Goal: Task Accomplishment & Management: Use online tool/utility

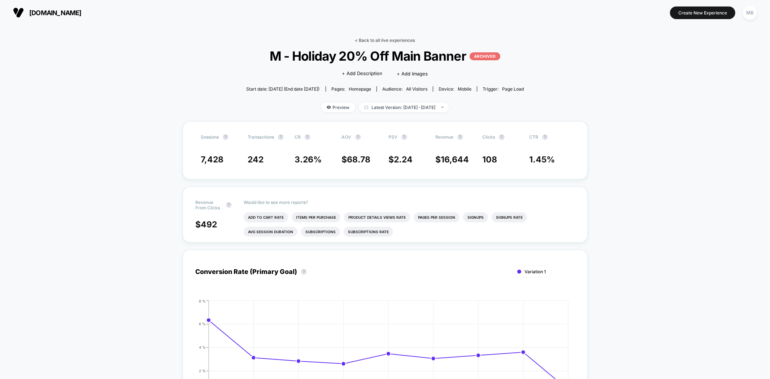
click at [379, 39] on link "< Back to all live experiences" at bounding box center [385, 40] width 60 height 5
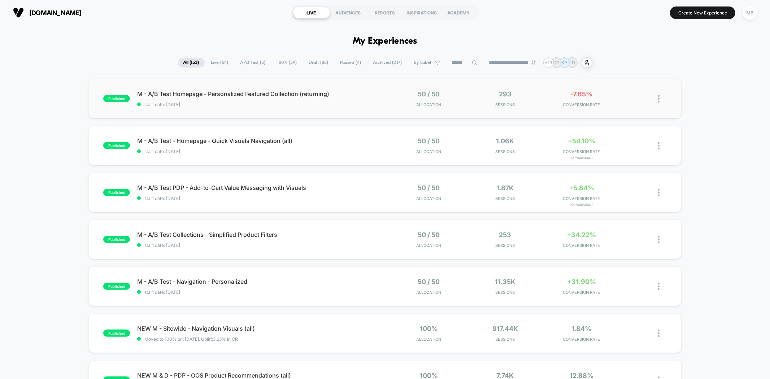
click at [245, 109] on div "published M - A/B Test Homepage - Personalized Featured Collection (returning) …" at bounding box center [384, 99] width 592 height 40
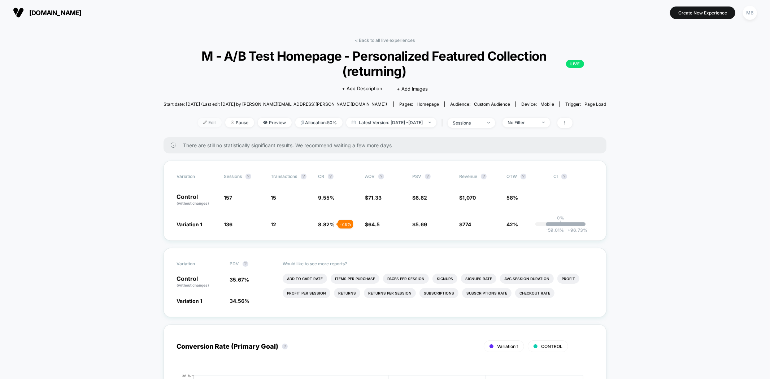
click at [198, 120] on span "Edit" at bounding box center [210, 123] width 24 height 10
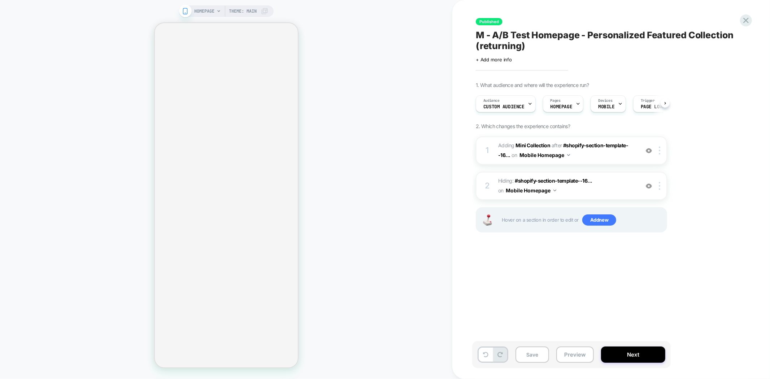
scroll to position [0, 0]
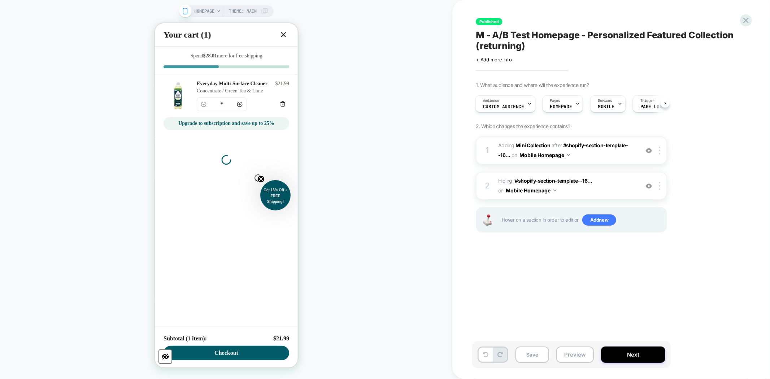
click at [285, 39] on button "Close" at bounding box center [283, 35] width 12 height 12
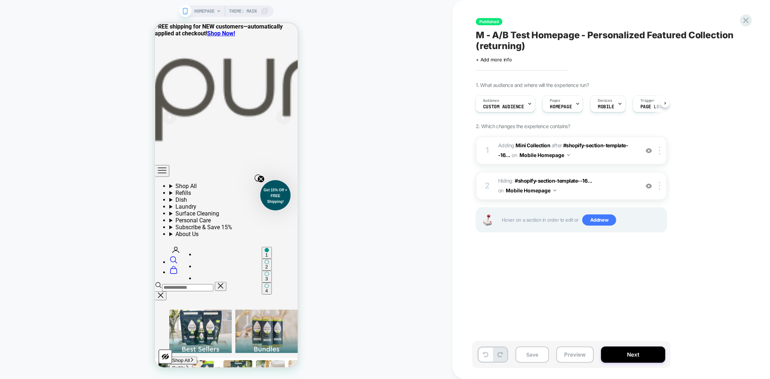
scroll to position [160, 0]
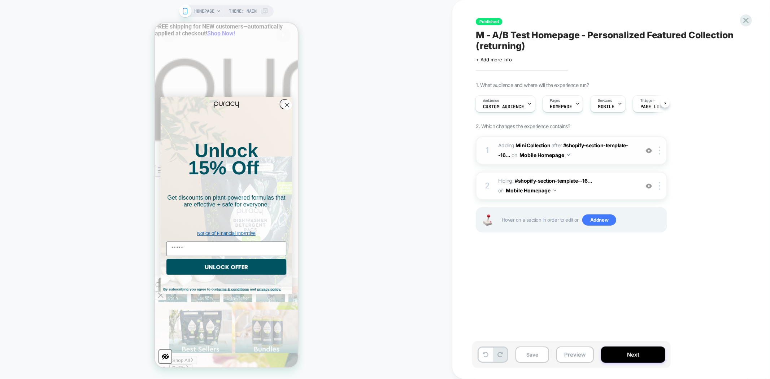
click at [649, 150] on img at bounding box center [648, 151] width 6 height 6
click at [282, 100] on circle "Close dialog" at bounding box center [287, 105] width 10 height 10
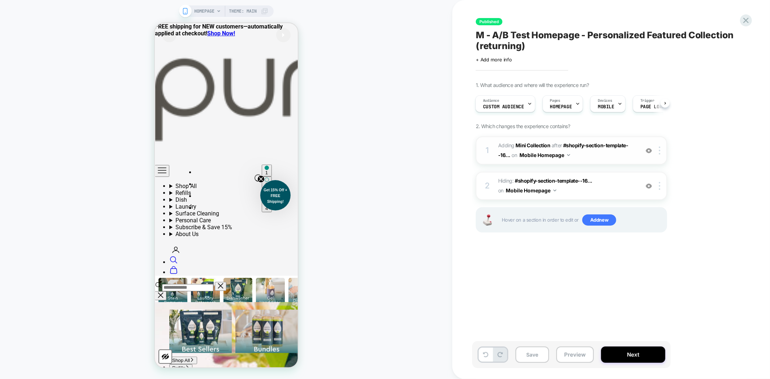
click at [647, 150] on img at bounding box center [648, 151] width 6 height 6
click at [647, 183] on img at bounding box center [648, 186] width 6 height 6
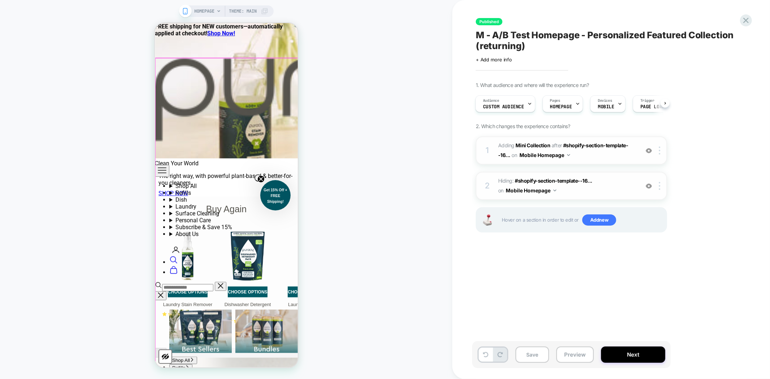
scroll to position [521, 0]
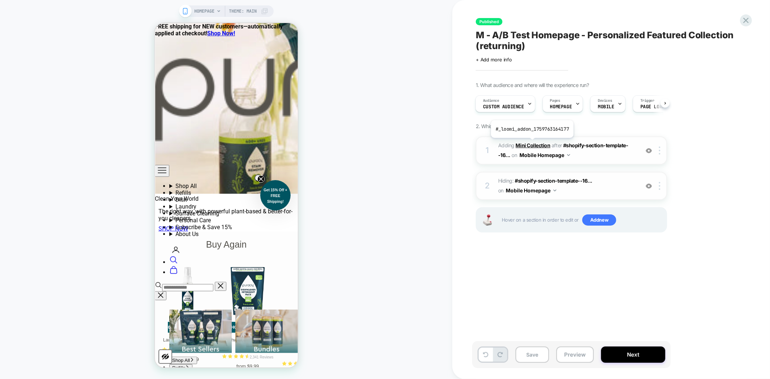
click at [531, 143] on b "Mini Collection" at bounding box center [533, 145] width 35 height 6
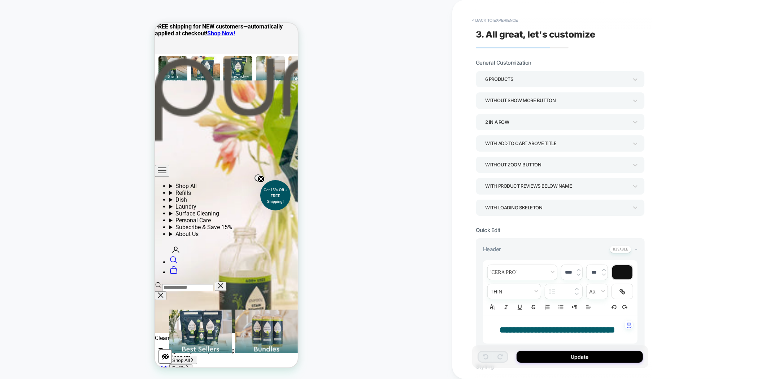
scroll to position [407, 0]
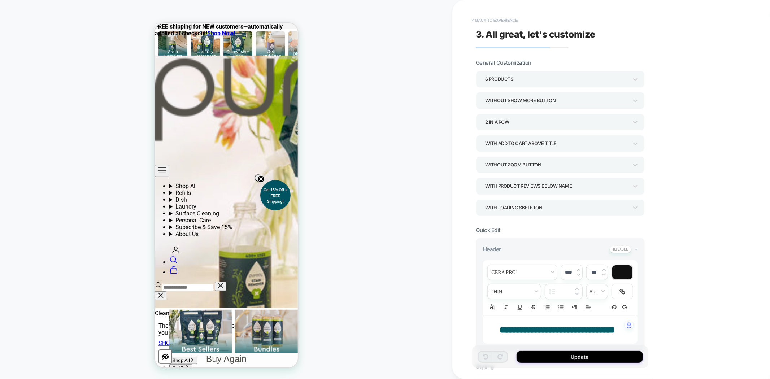
click at [495, 24] on button "< Back to experience" at bounding box center [494, 20] width 53 height 12
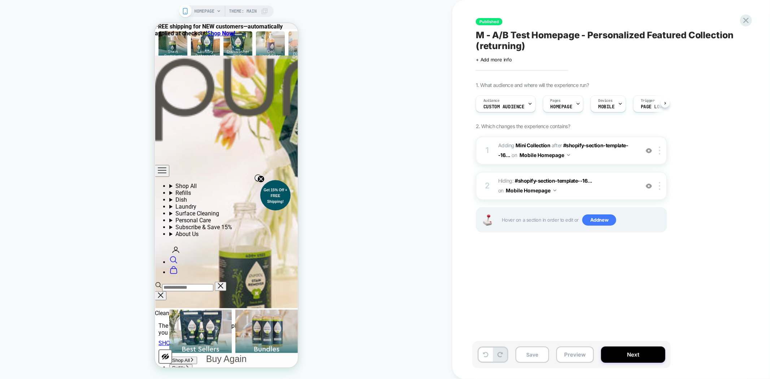
scroll to position [0, 0]
click at [648, 183] on img at bounding box center [648, 186] width 6 height 6
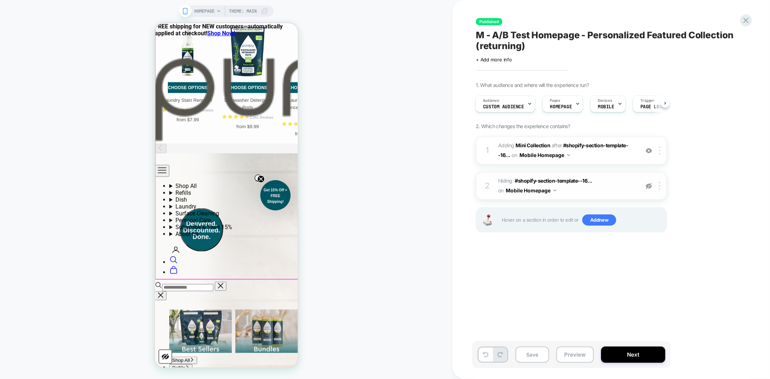
scroll to position [888, 0]
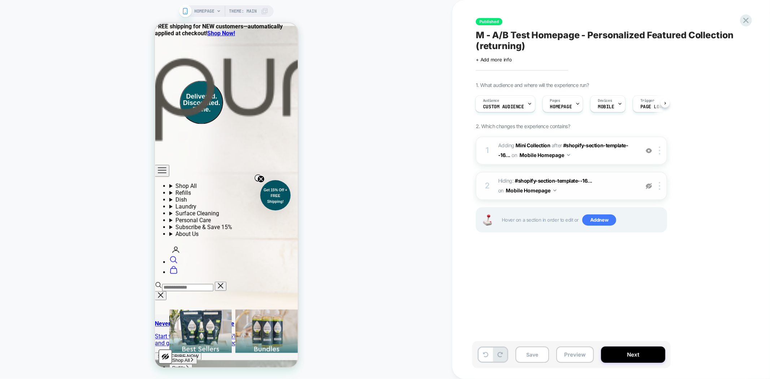
click at [646, 183] on img at bounding box center [648, 186] width 6 height 6
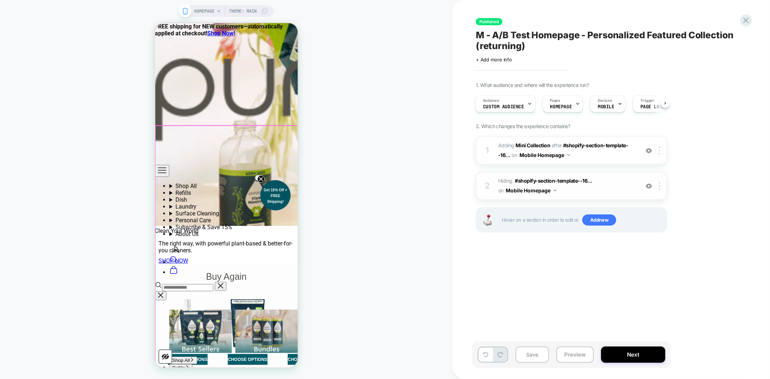
scroll to position [447, 0]
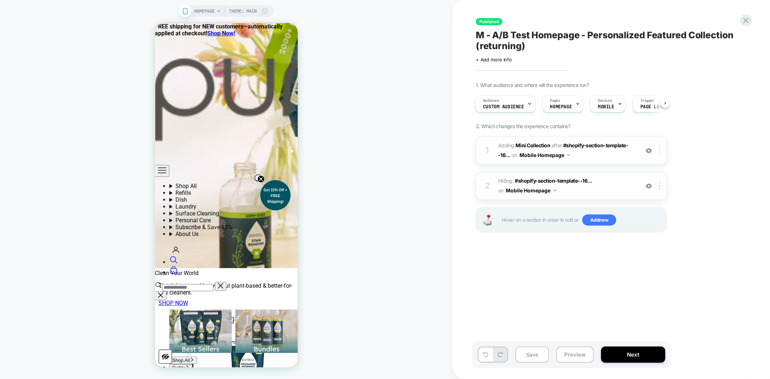
click at [659, 147] on img at bounding box center [658, 150] width 1 height 8
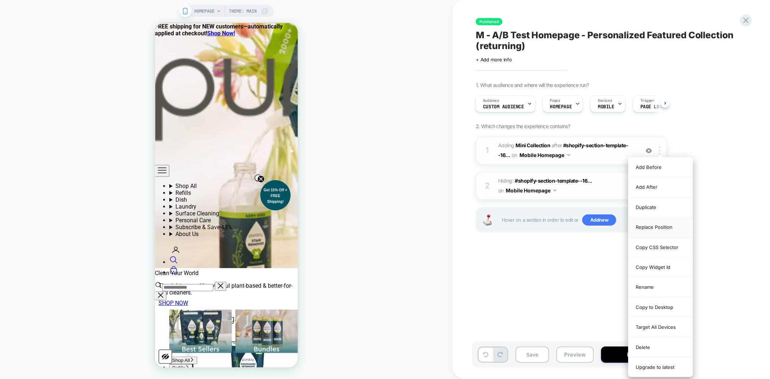
click at [657, 223] on div "Replace Position" at bounding box center [660, 227] width 64 height 20
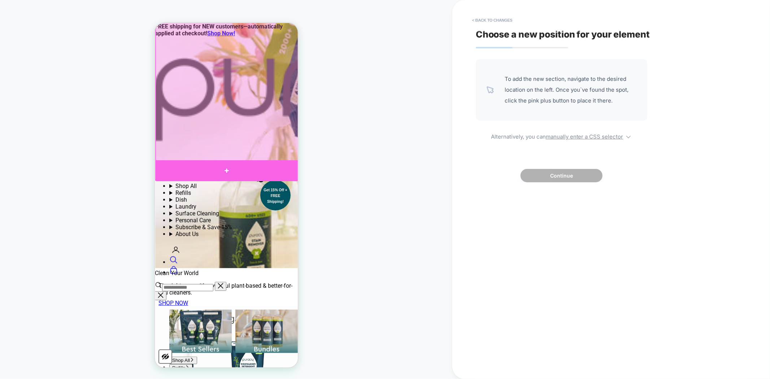
click at [222, 166] on div at bounding box center [226, 170] width 144 height 21
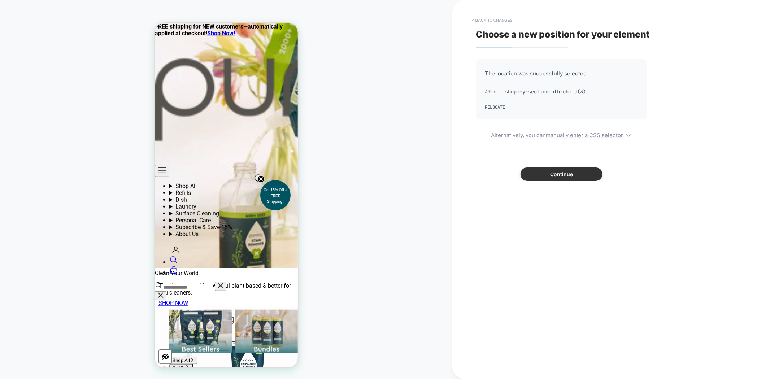
click at [557, 174] on button "Continue" at bounding box center [561, 173] width 82 height 13
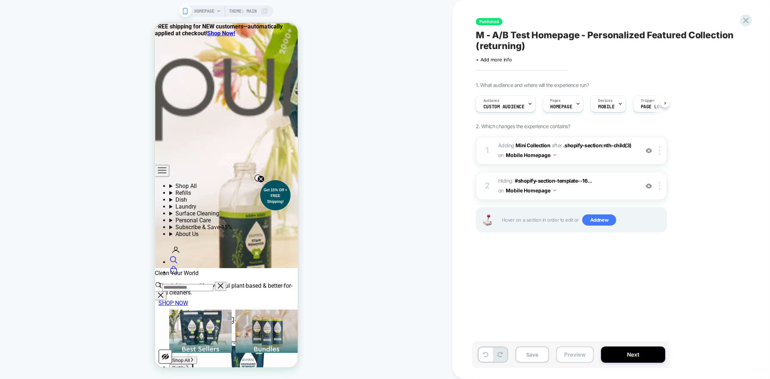
scroll to position [0, 0]
click at [573, 354] on button "Preview" at bounding box center [575, 354] width 38 height 16
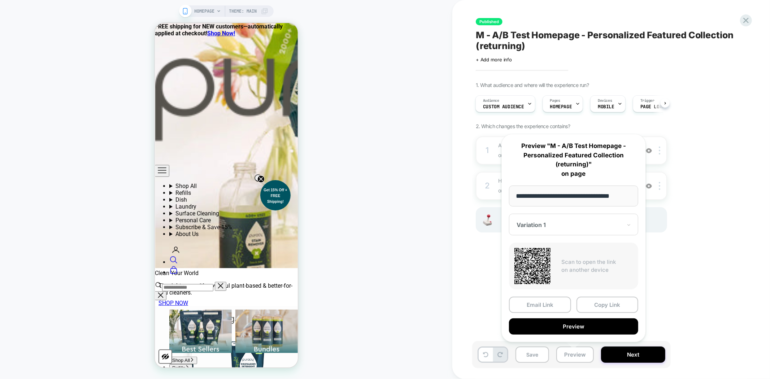
click at [579, 323] on button "Preview" at bounding box center [573, 326] width 129 height 16
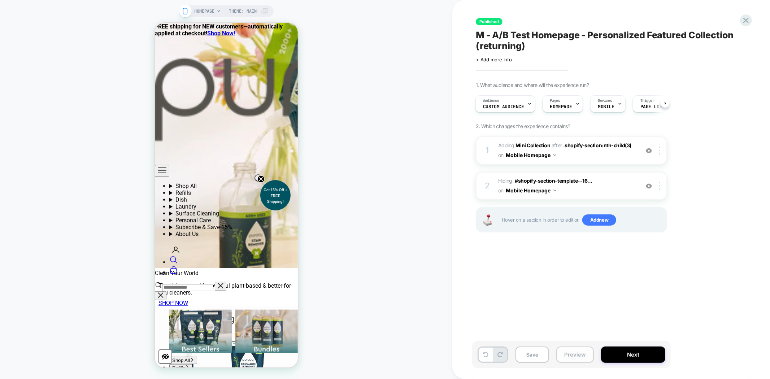
click at [563, 356] on button "Preview" at bounding box center [575, 354] width 38 height 16
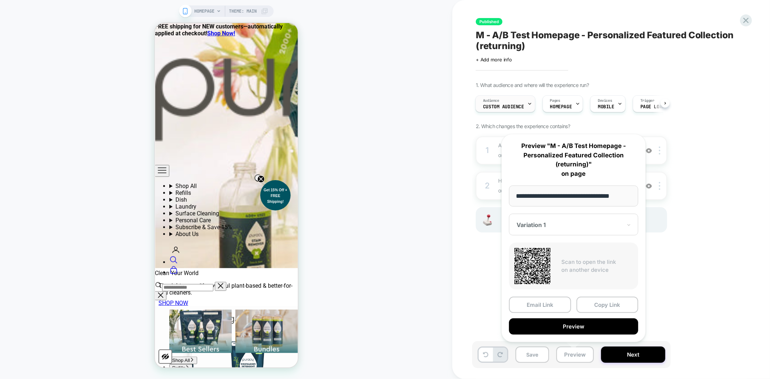
click at [499, 107] on span "Custom Audience" at bounding box center [503, 106] width 41 height 5
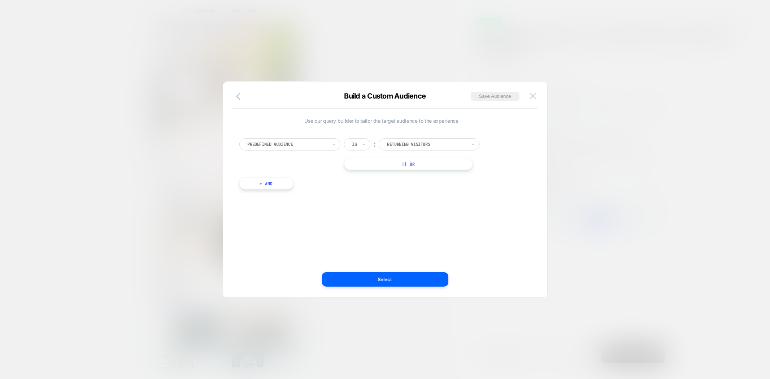
click at [531, 94] on img at bounding box center [532, 96] width 6 height 6
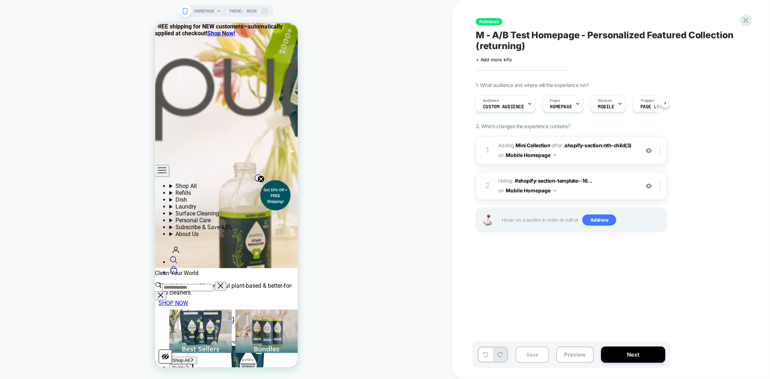
click at [528, 355] on button "Save" at bounding box center [532, 354] width 34 height 16
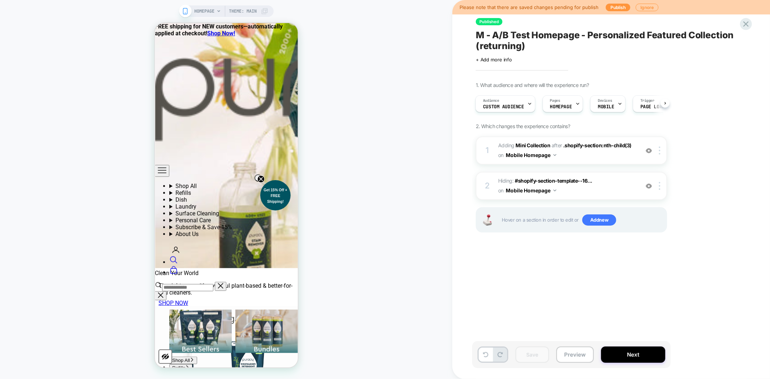
click at [497, 41] on span "M - A/B Test Homepage - Personalized Featured Collection (returning)" at bounding box center [606, 41] width 263 height 22
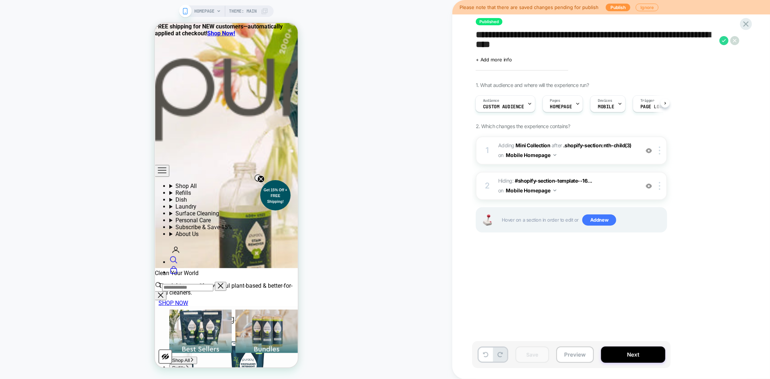
click at [514, 48] on textarea "**********" at bounding box center [595, 41] width 240 height 22
click at [534, 45] on textarea "**********" at bounding box center [595, 41] width 240 height 22
click at [579, 361] on button "Preview" at bounding box center [575, 354] width 38 height 16
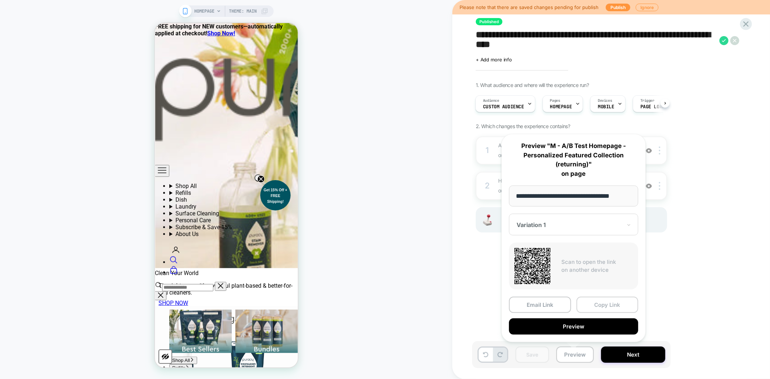
click at [621, 302] on button "Copy Link" at bounding box center [607, 305] width 62 height 16
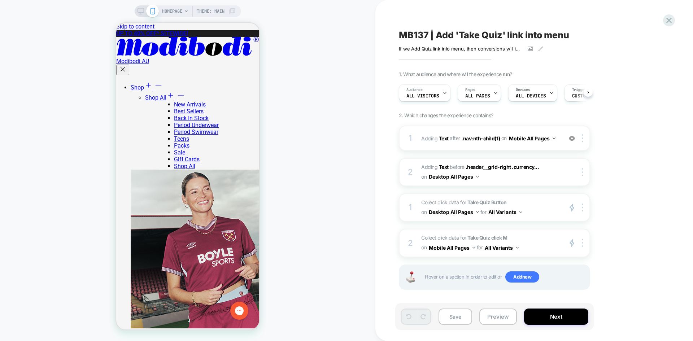
scroll to position [0, 0]
click at [139, 10] on icon at bounding box center [140, 11] width 6 height 6
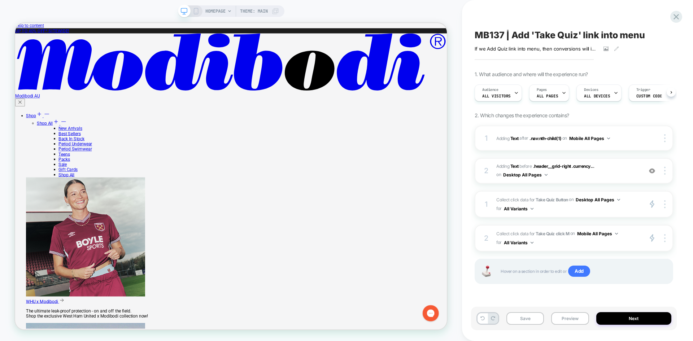
scroll to position [0, 0]
click at [567, 317] on button "Preview" at bounding box center [570, 318] width 38 height 13
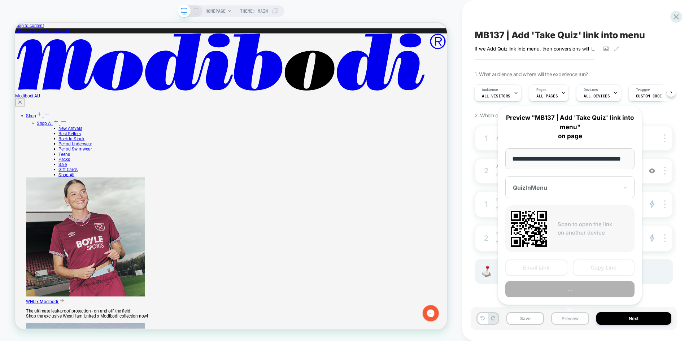
scroll to position [0, 22]
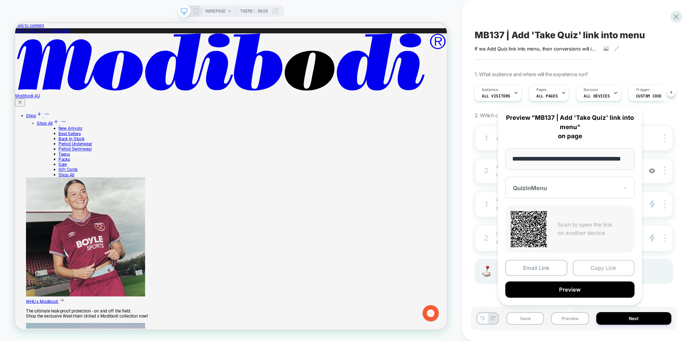
click at [601, 264] on button "Copy Link" at bounding box center [604, 268] width 62 height 16
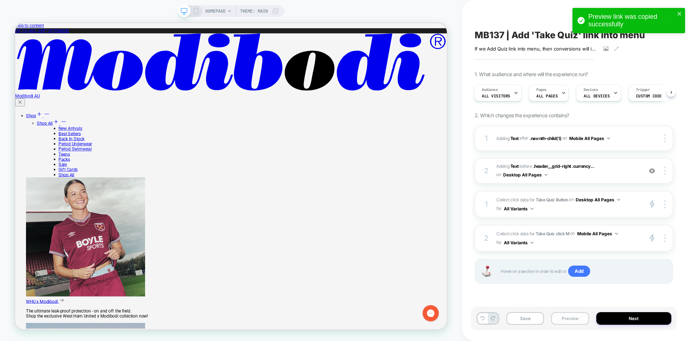
click at [578, 318] on button "Preview" at bounding box center [570, 318] width 38 height 13
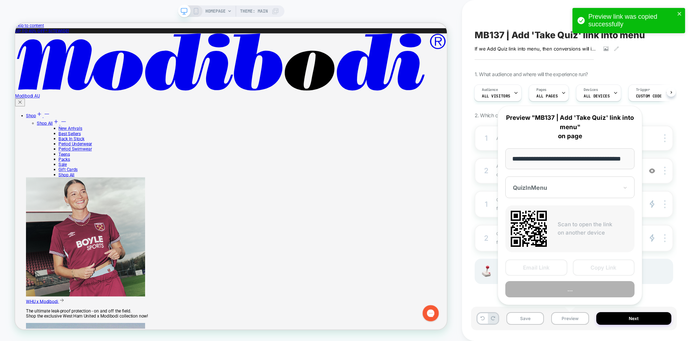
scroll to position [0, 22]
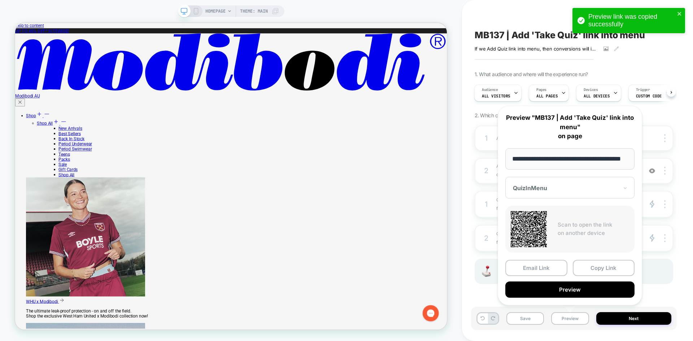
click at [593, 185] on div at bounding box center [565, 187] width 105 height 7
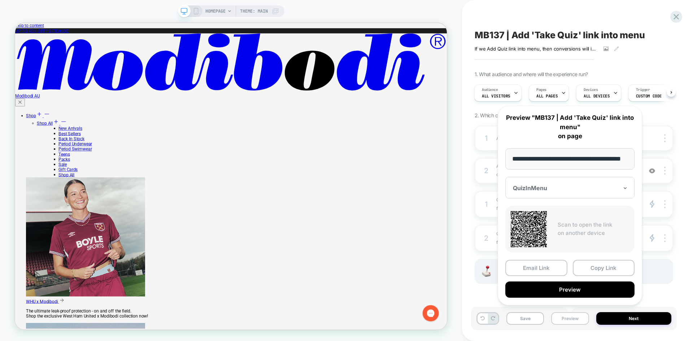
click at [570, 321] on button "Preview" at bounding box center [570, 318] width 38 height 13
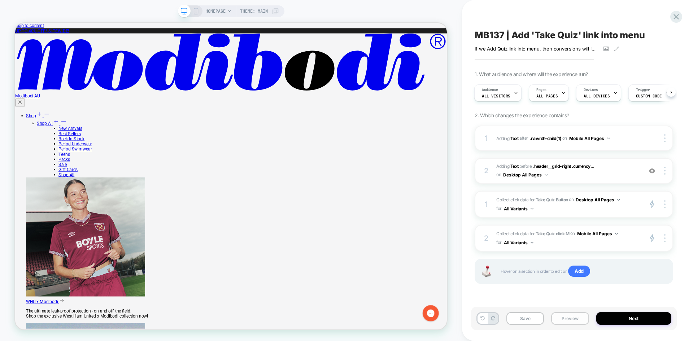
click at [574, 320] on button "Preview" at bounding box center [570, 318] width 38 height 13
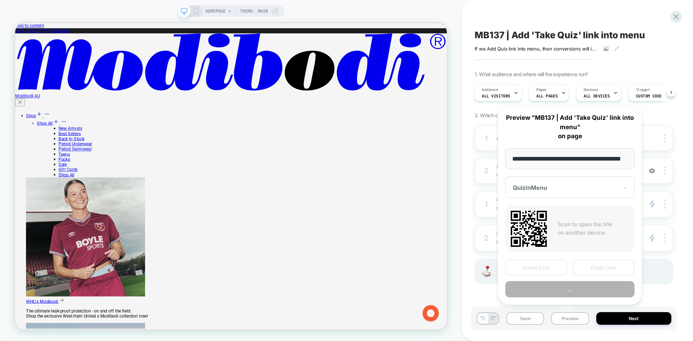
scroll to position [0, 22]
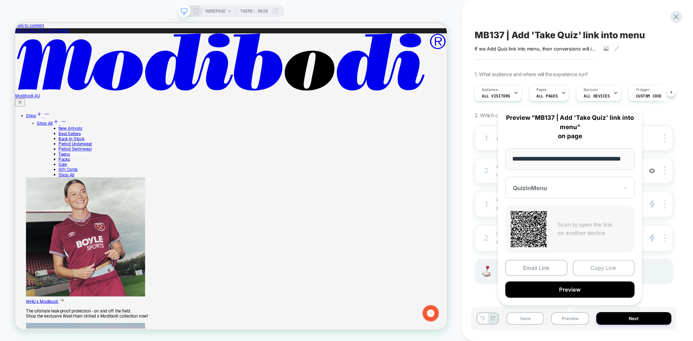
click at [613, 269] on button "Copy Link" at bounding box center [604, 268] width 62 height 16
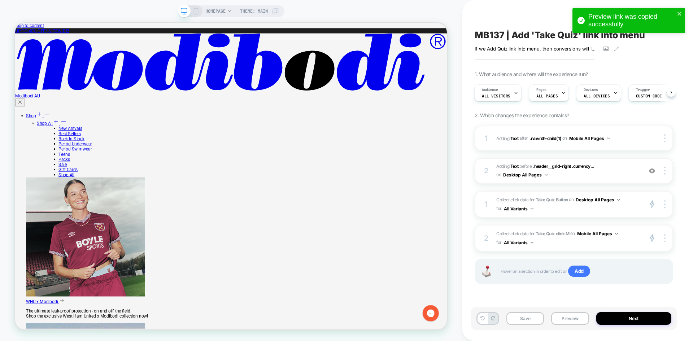
click at [562, 325] on div "Save Preview Next" at bounding box center [574, 318] width 206 height 23
click at [566, 321] on button "Preview" at bounding box center [570, 318] width 38 height 13
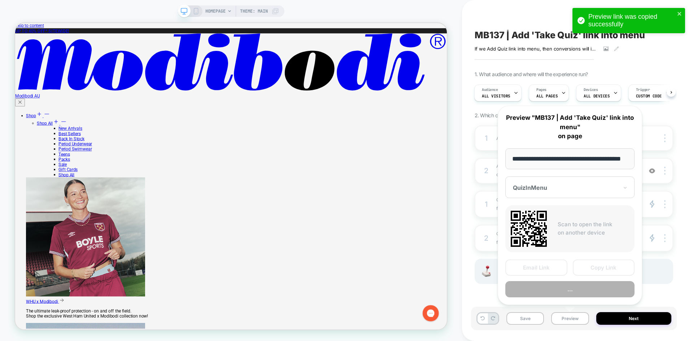
scroll to position [0, 22]
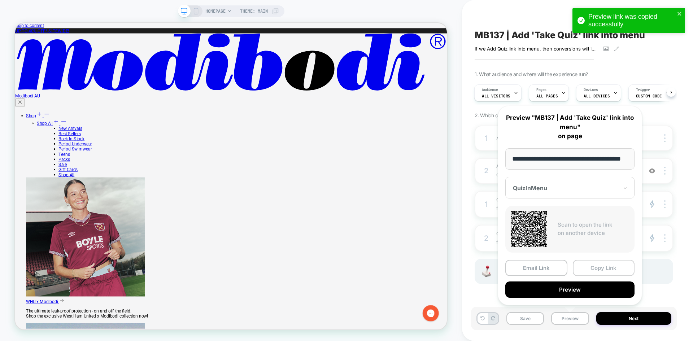
click at [601, 269] on button "Copy Link" at bounding box center [604, 268] width 62 height 16
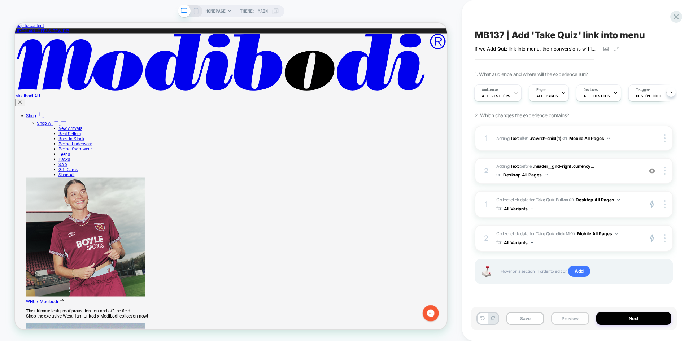
click at [567, 319] on button "Preview" at bounding box center [570, 318] width 38 height 13
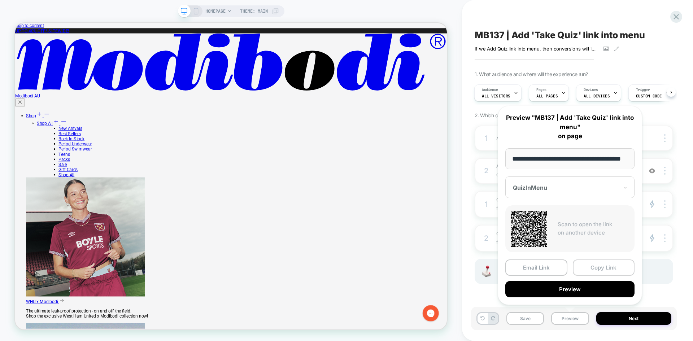
scroll to position [0, 22]
click at [606, 267] on button "Copy Link" at bounding box center [604, 268] width 62 height 16
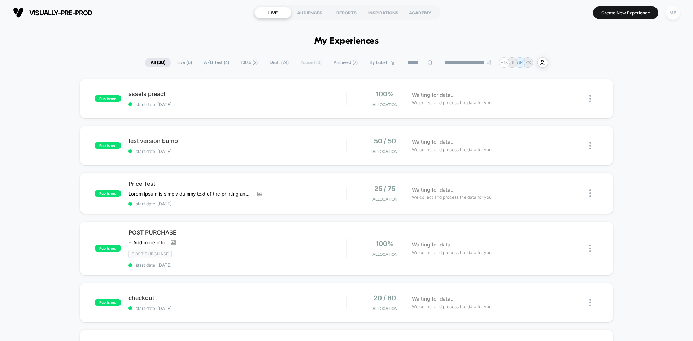
click at [675, 17] on div "MB" at bounding box center [673, 13] width 14 height 14
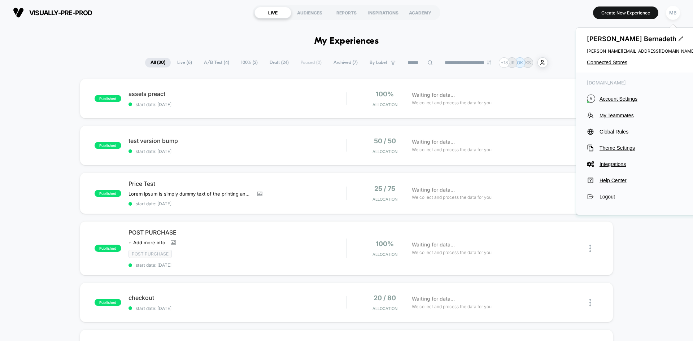
click at [602, 58] on div "Mary Bernadeth mary@visually.io Connected Stores" at bounding box center [641, 50] width 130 height 45
click at [602, 60] on span "Connected Stores" at bounding box center [641, 63] width 108 height 6
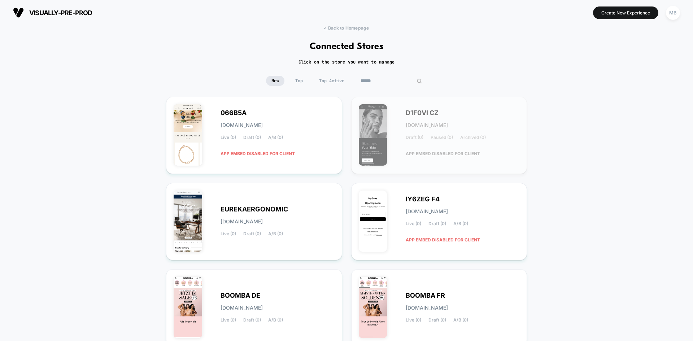
click at [385, 80] on input at bounding box center [391, 81] width 72 height 10
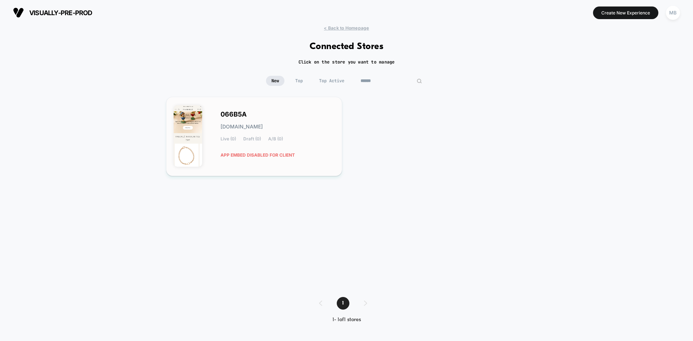
type input "******"
click at [323, 156] on div "066B5A 066b5a.myshopify.com Live (0) Draft (0) A/B (0) APP EMBED DISABLED FOR C…" at bounding box center [277, 136] width 114 height 49
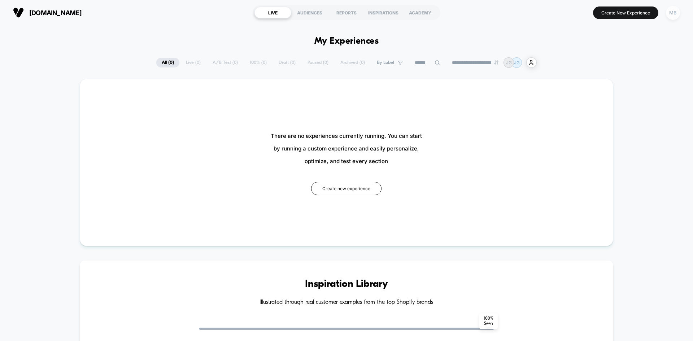
click at [672, 14] on div "MB" at bounding box center [673, 13] width 14 height 14
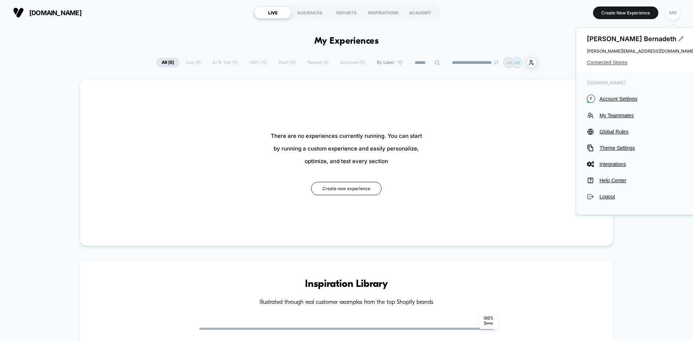
click at [601, 63] on span "Connected Stores" at bounding box center [641, 63] width 108 height 6
